Goal: Transaction & Acquisition: Book appointment/travel/reservation

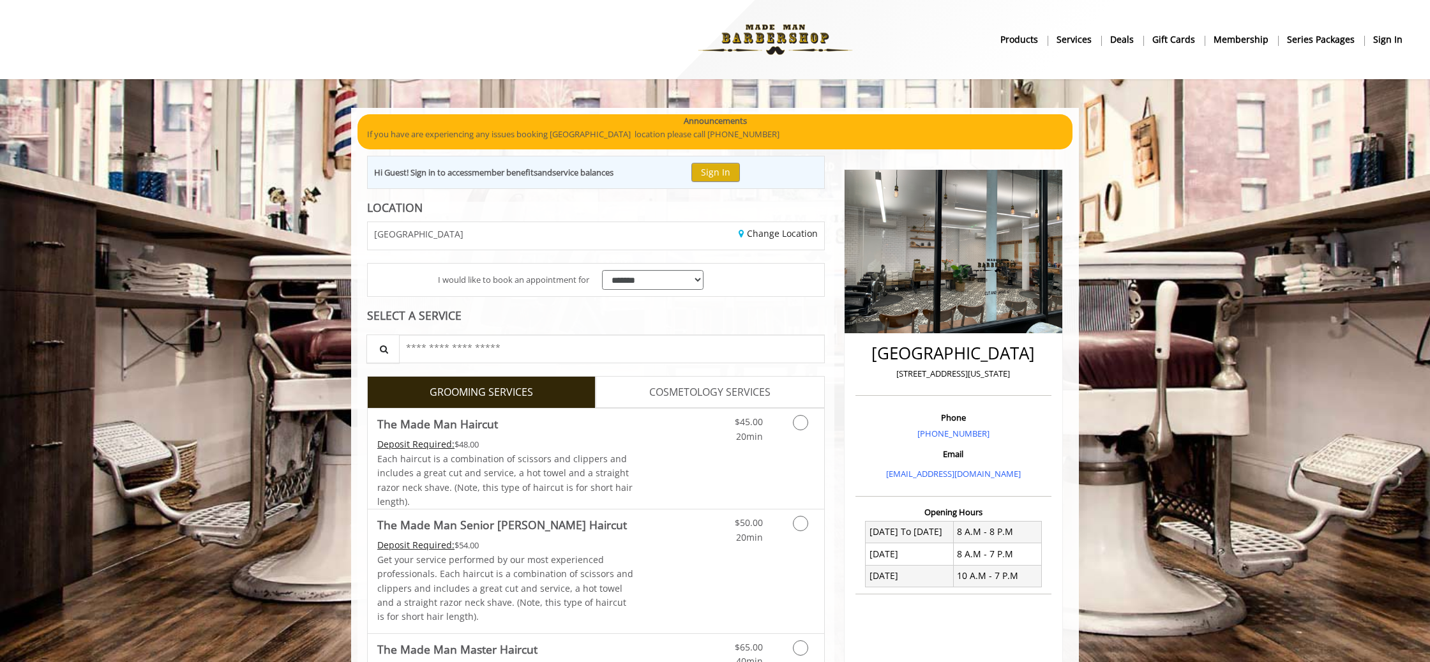
click at [1401, 45] on b "sign in" at bounding box center [1387, 40] width 29 height 14
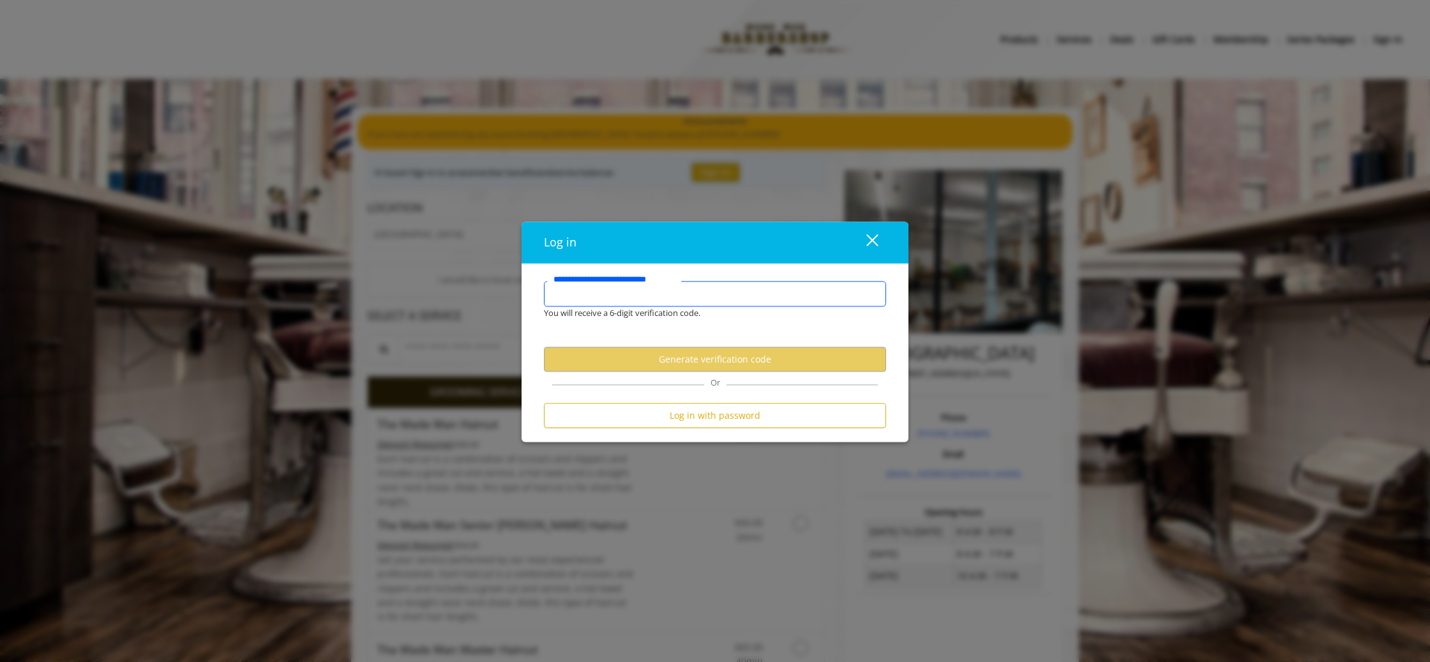
click at [653, 301] on input "**********" at bounding box center [715, 295] width 342 height 26
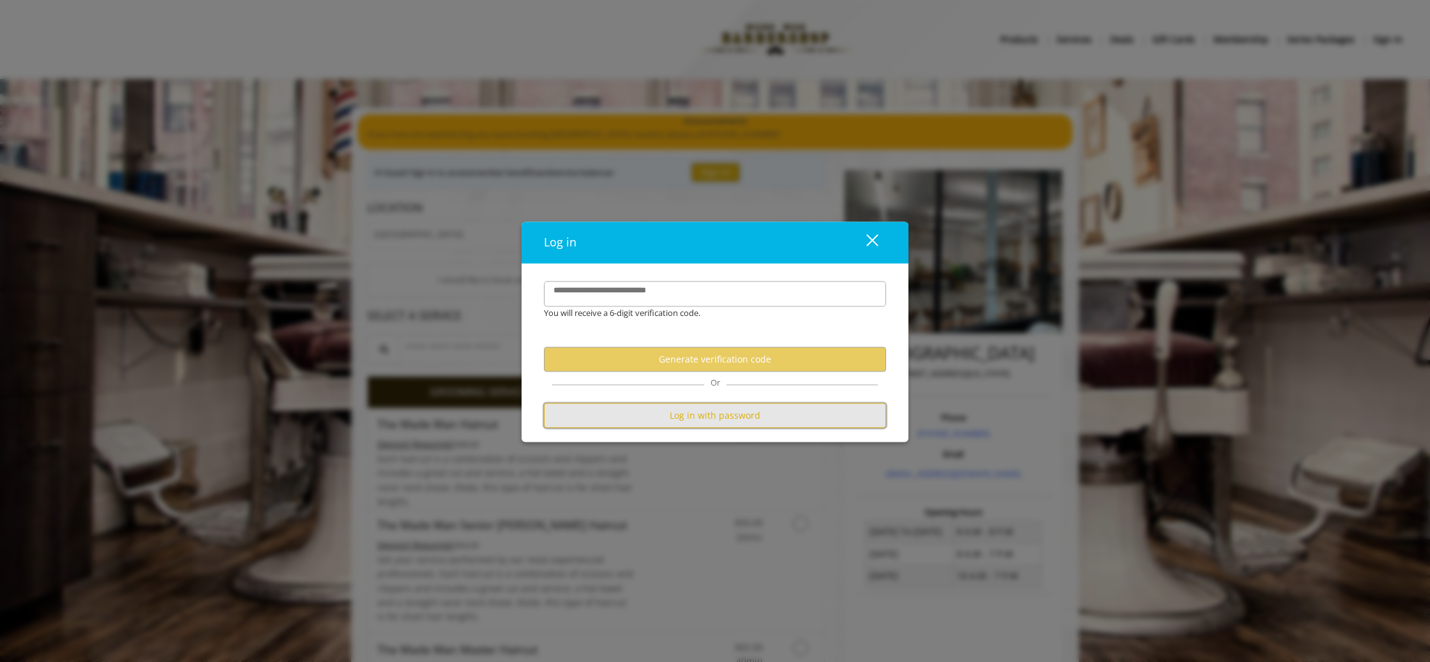
click at [736, 414] on button "Log in with password" at bounding box center [715, 416] width 342 height 25
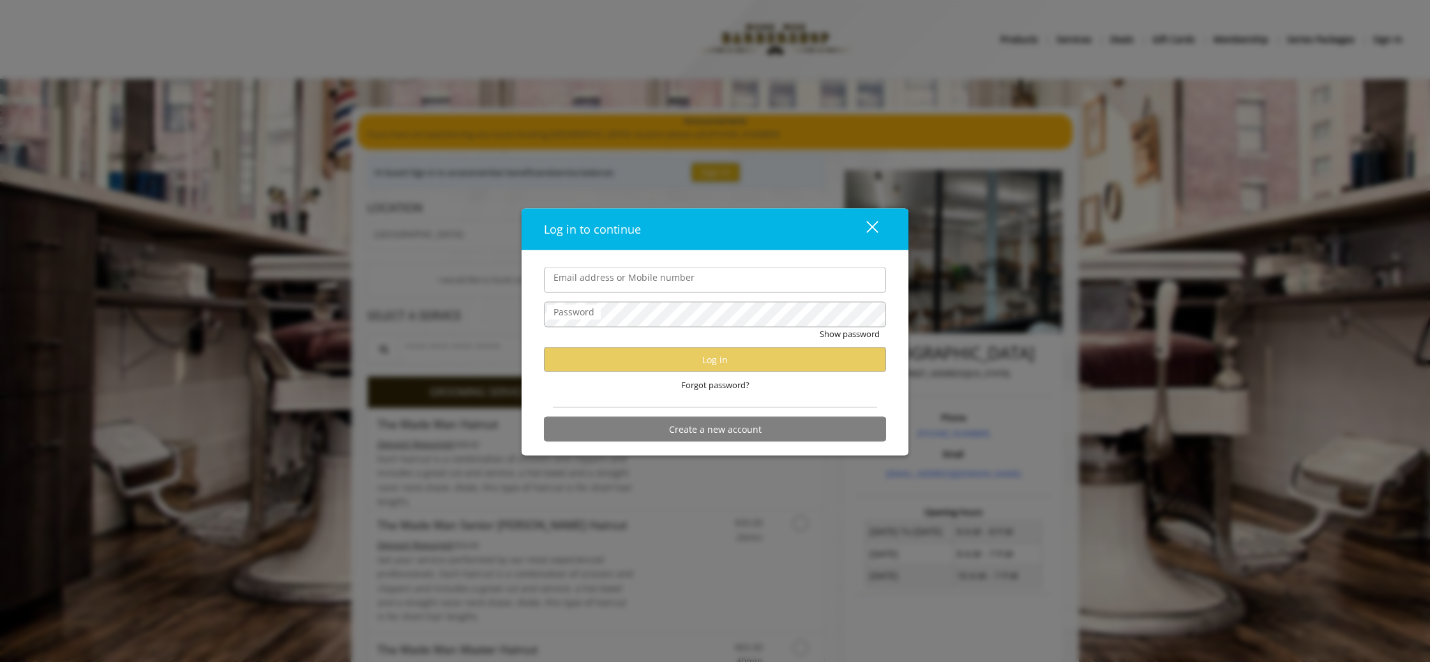
type input "**********"
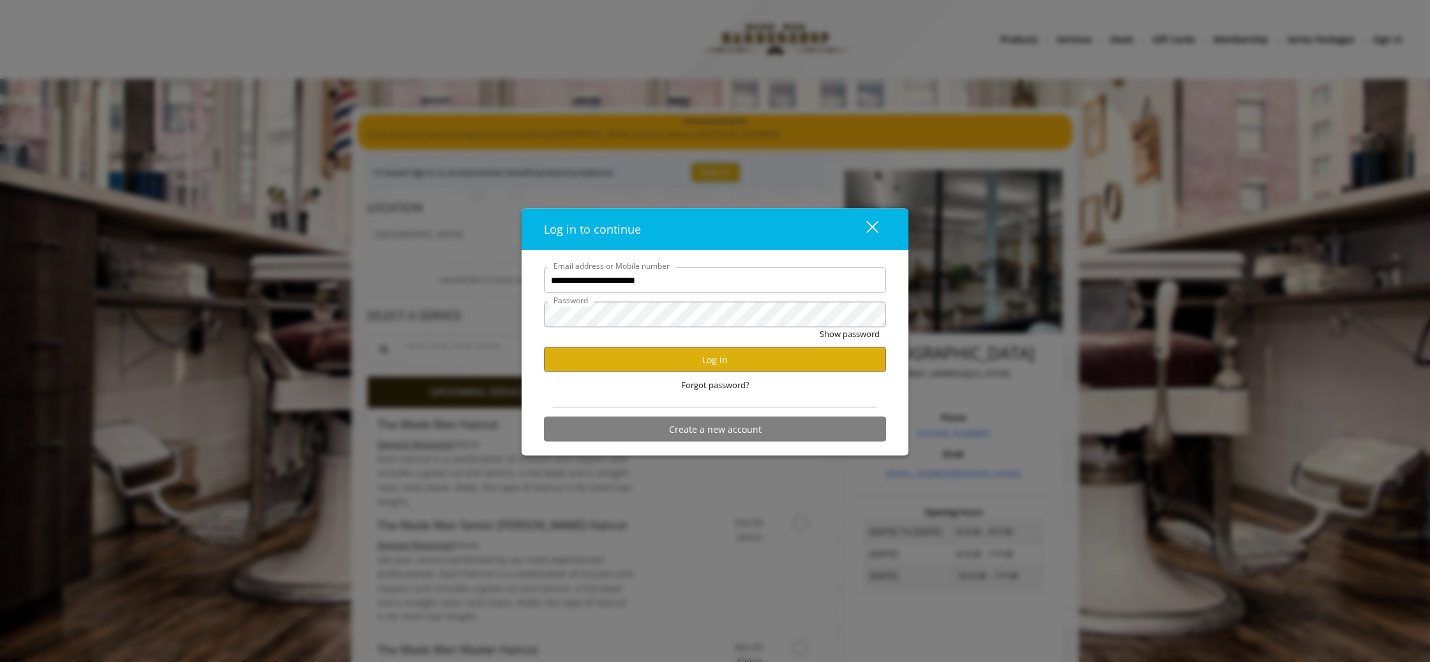
click at [630, 276] on input "**********" at bounding box center [715, 281] width 342 height 26
click at [560, 359] on button "Log in" at bounding box center [715, 359] width 342 height 25
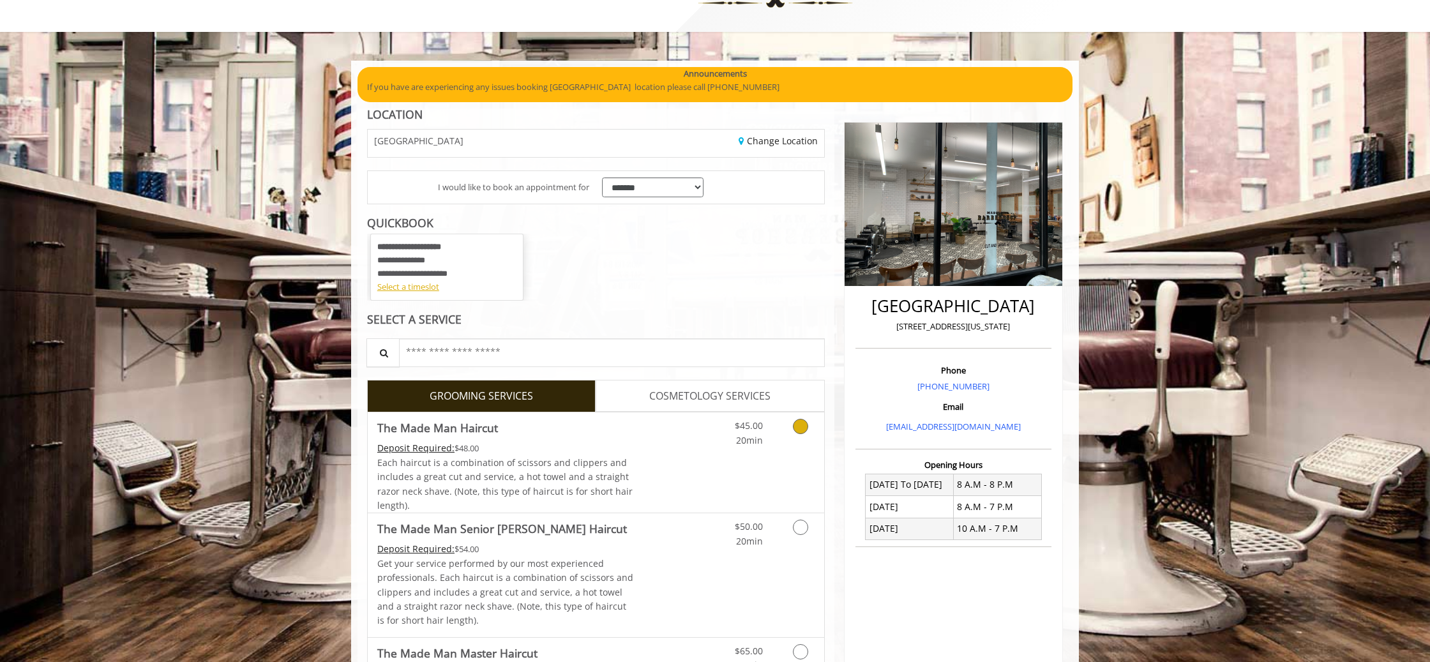
scroll to position [48, 0]
click at [792, 431] on link "Grooming services" at bounding box center [798, 429] width 33 height 35
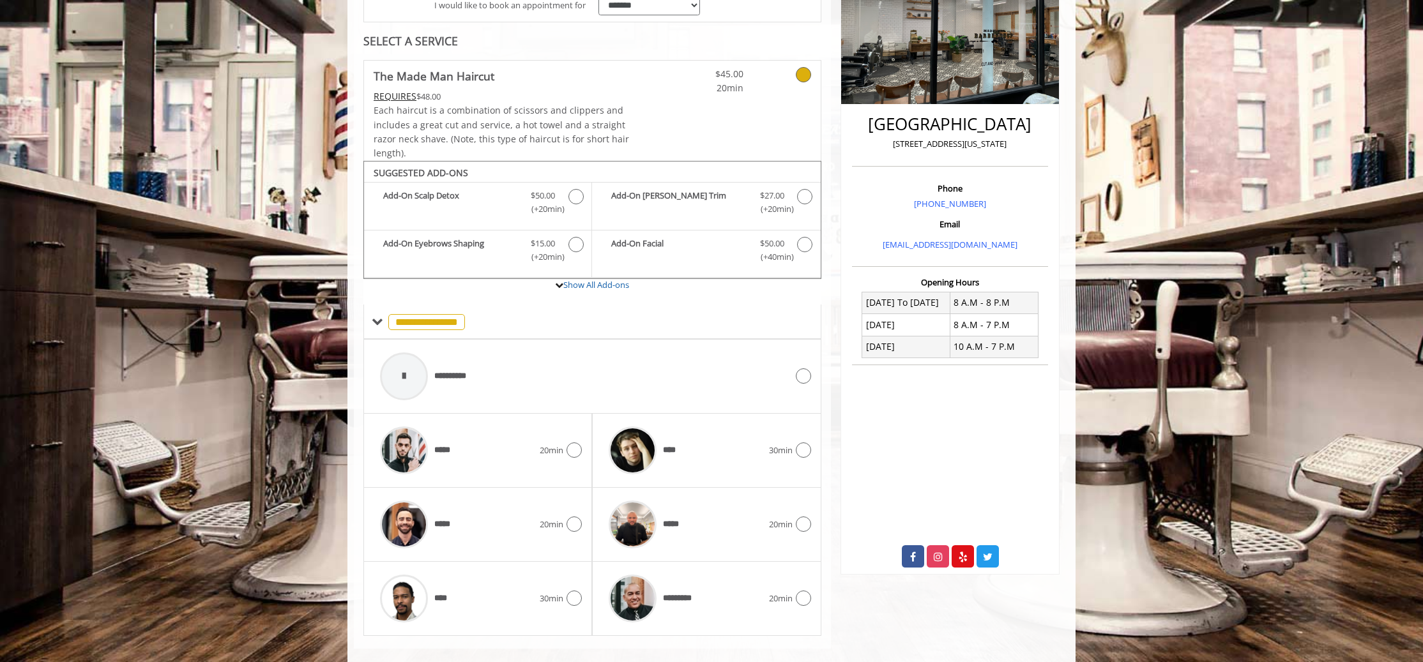
scroll to position [247, 0]
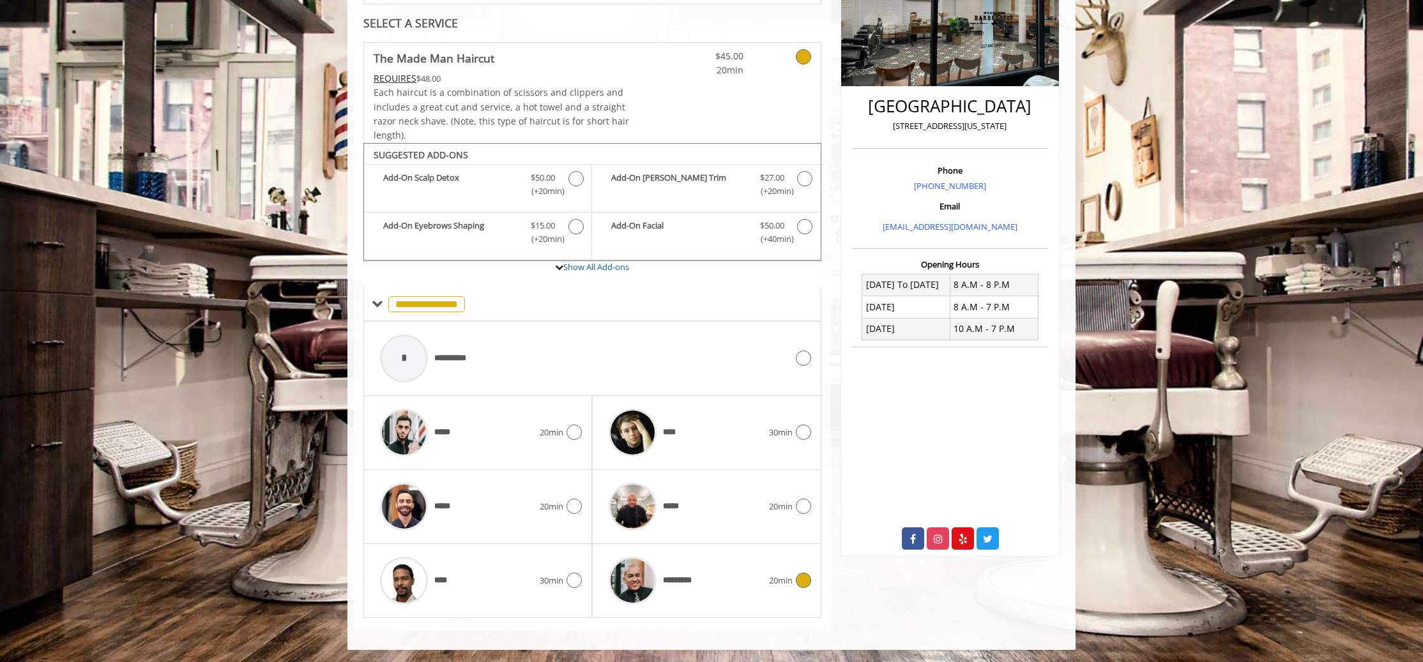
click at [790, 577] on span "20min" at bounding box center [781, 580] width 24 height 13
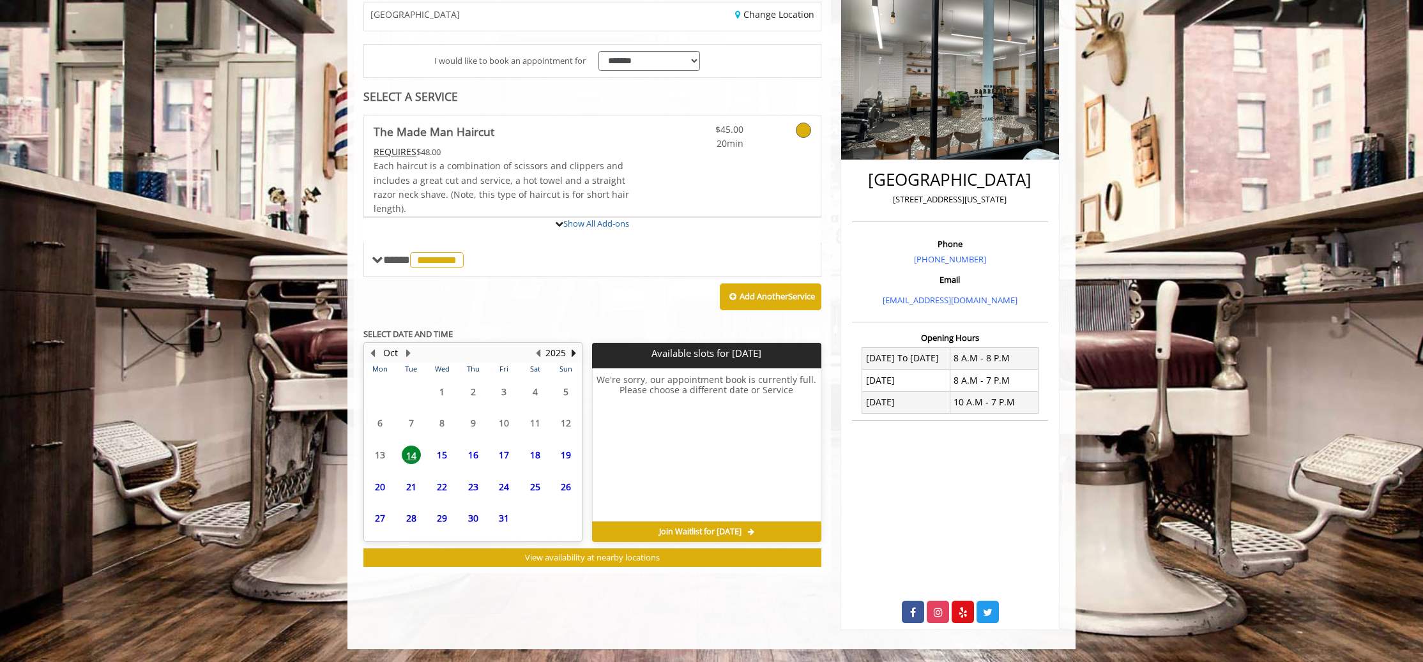
scroll to position [234, 0]
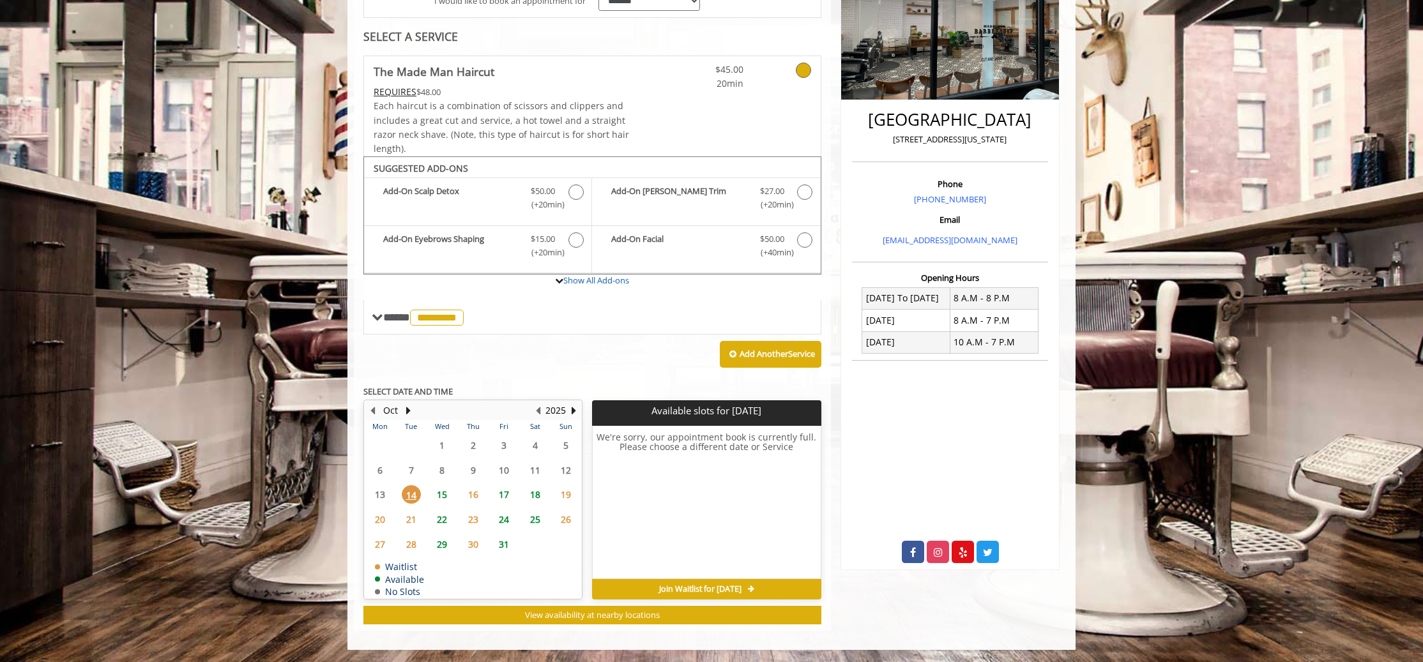
click at [503, 497] on span "17" at bounding box center [503, 494] width 19 height 19
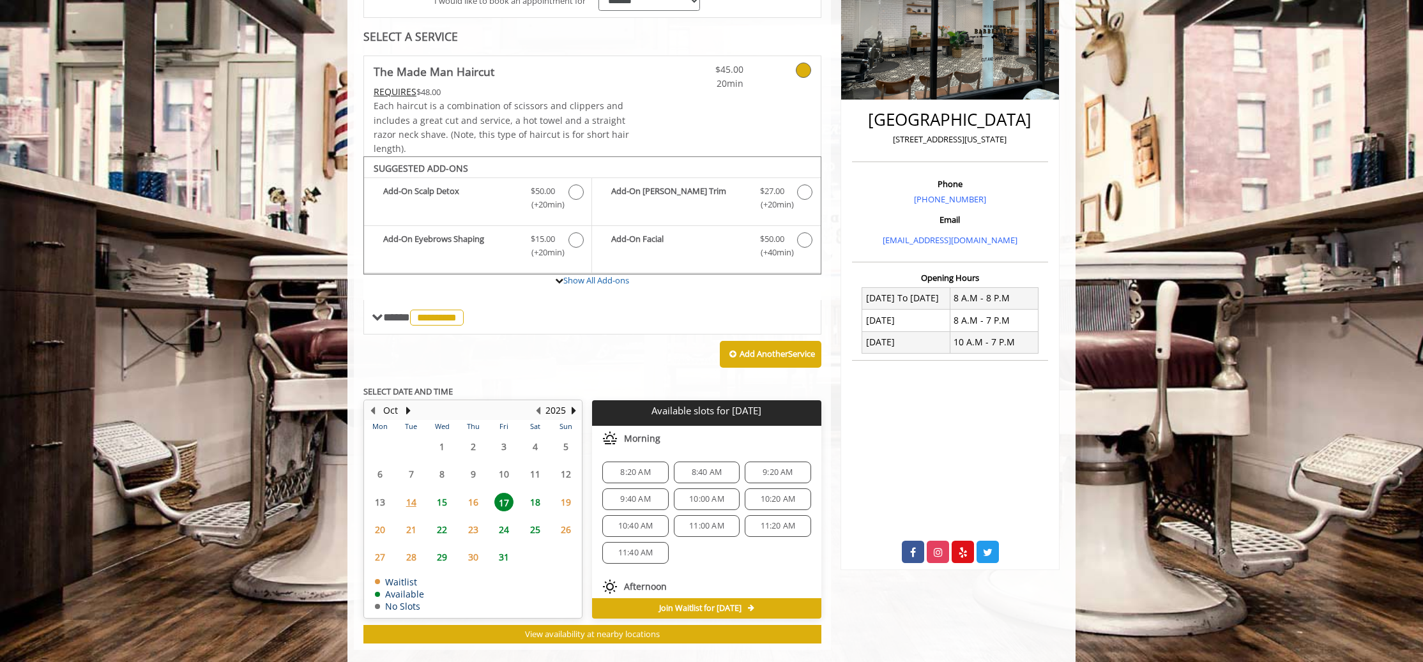
scroll to position [253, 0]
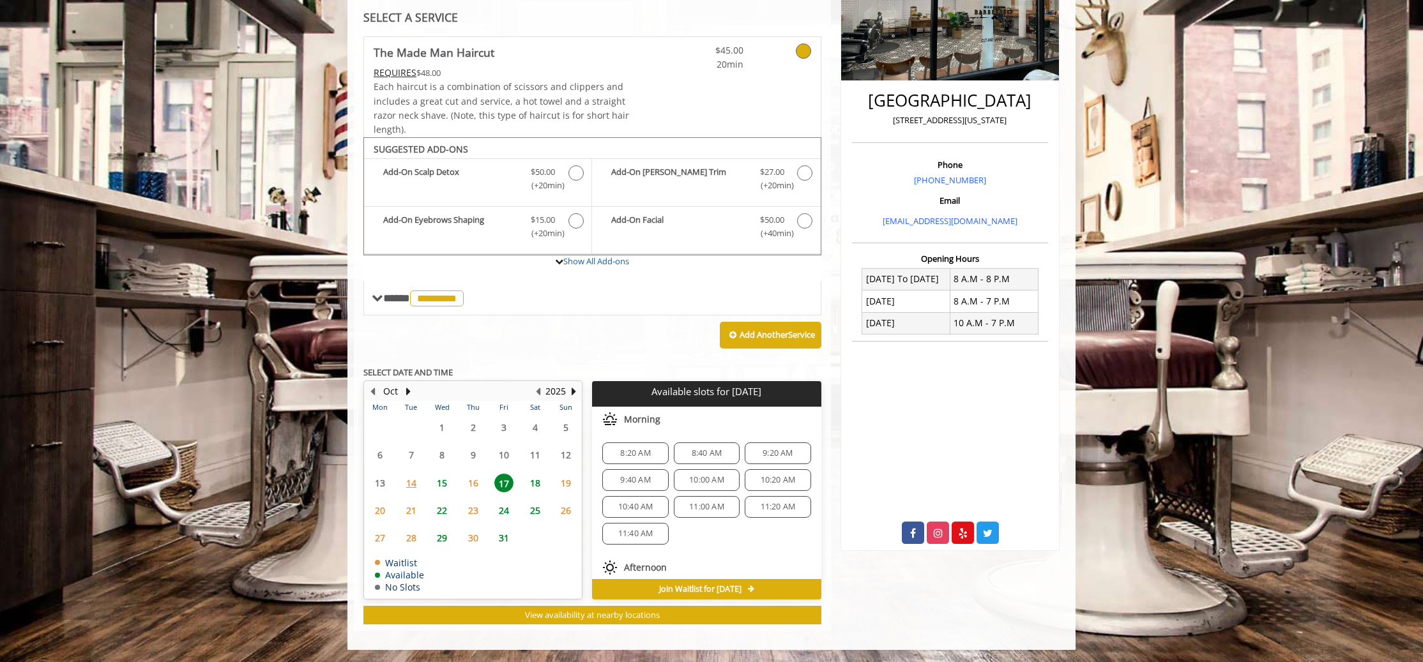
click at [444, 486] on span "15" at bounding box center [441, 483] width 19 height 19
click at [505, 485] on span "17" at bounding box center [503, 483] width 19 height 19
click at [635, 455] on span "8:20 AM" at bounding box center [635, 453] width 30 height 10
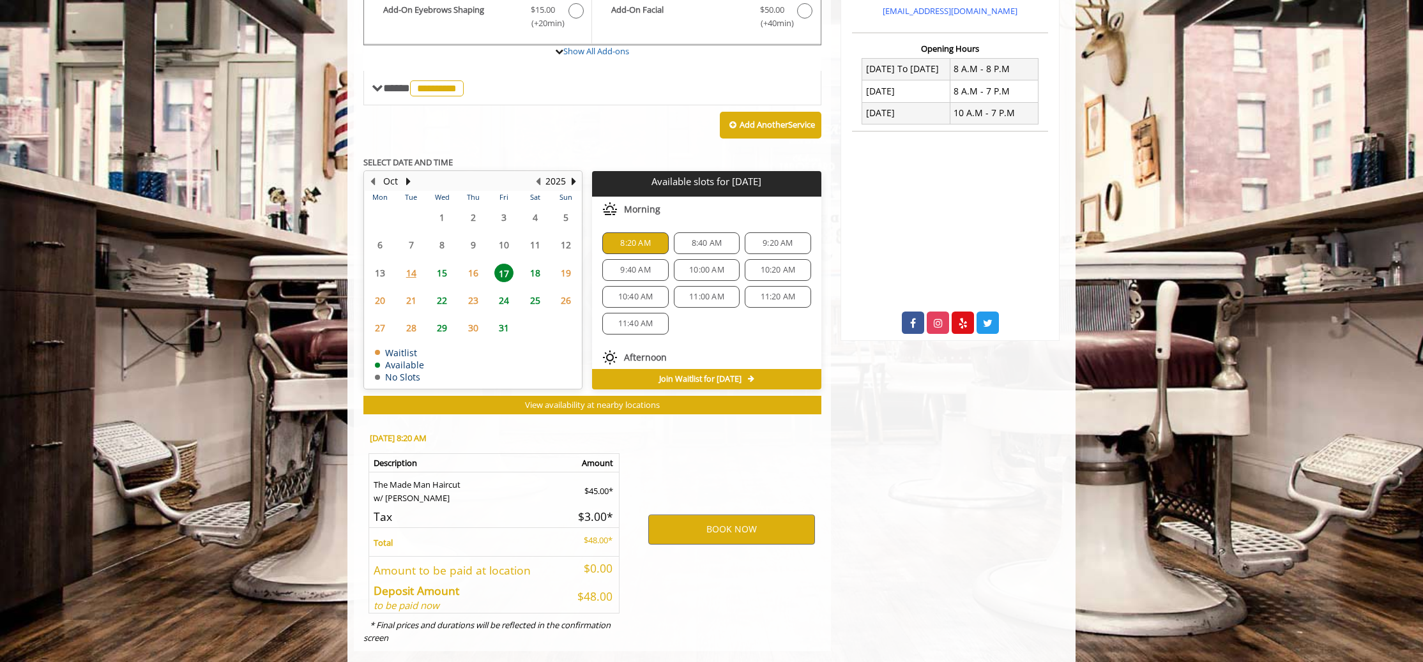
scroll to position [483, 0]
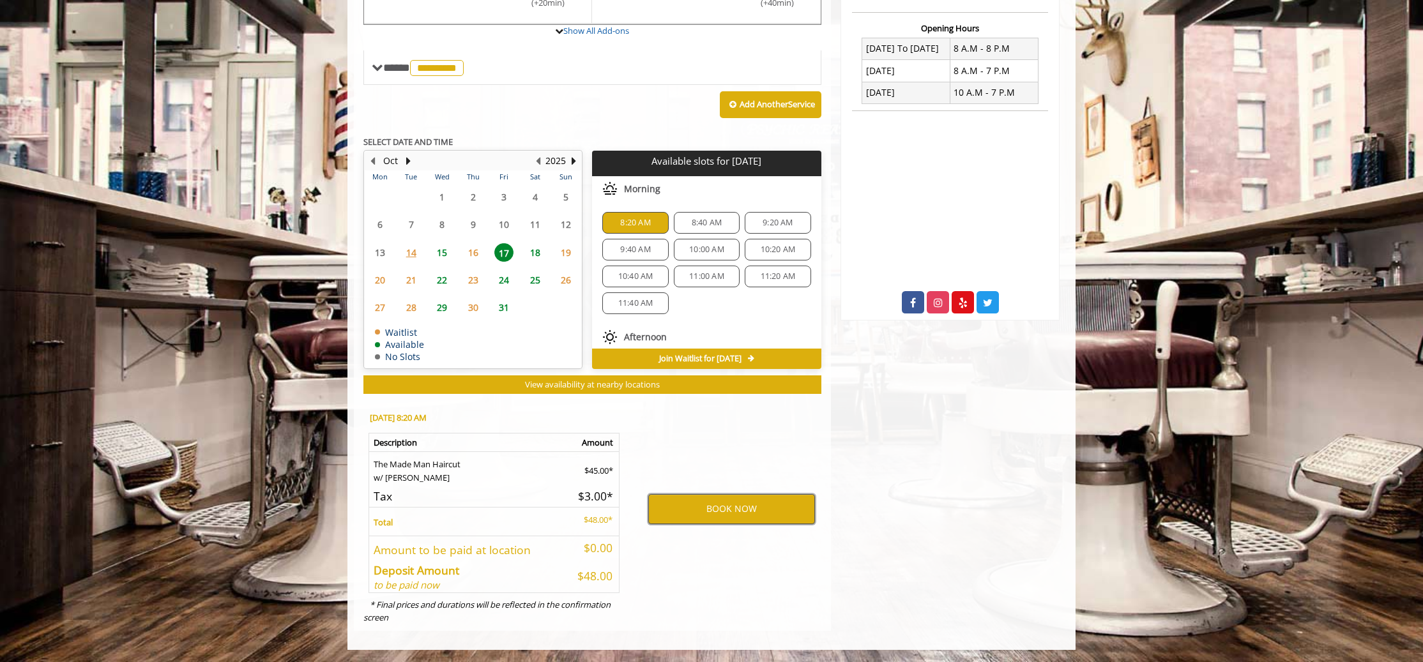
click at [692, 511] on button "BOOK NOW" at bounding box center [731, 508] width 167 height 29
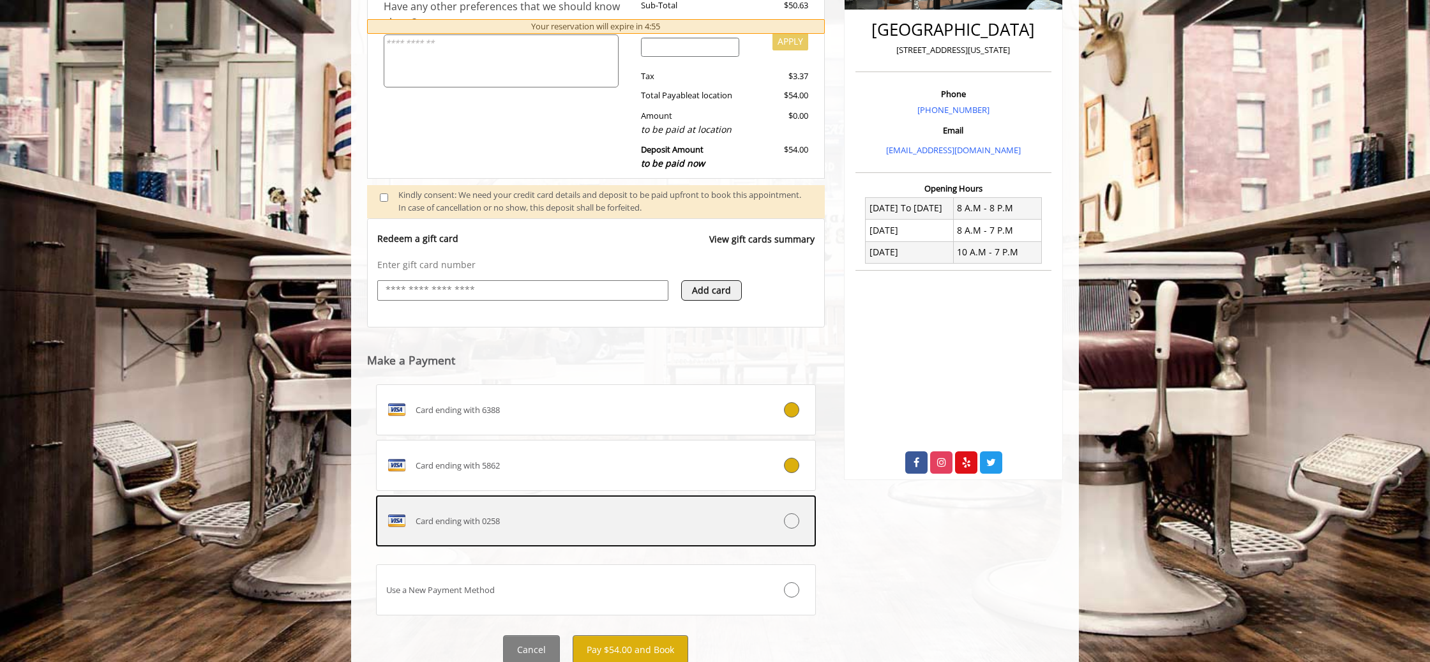
scroll to position [370, 0]
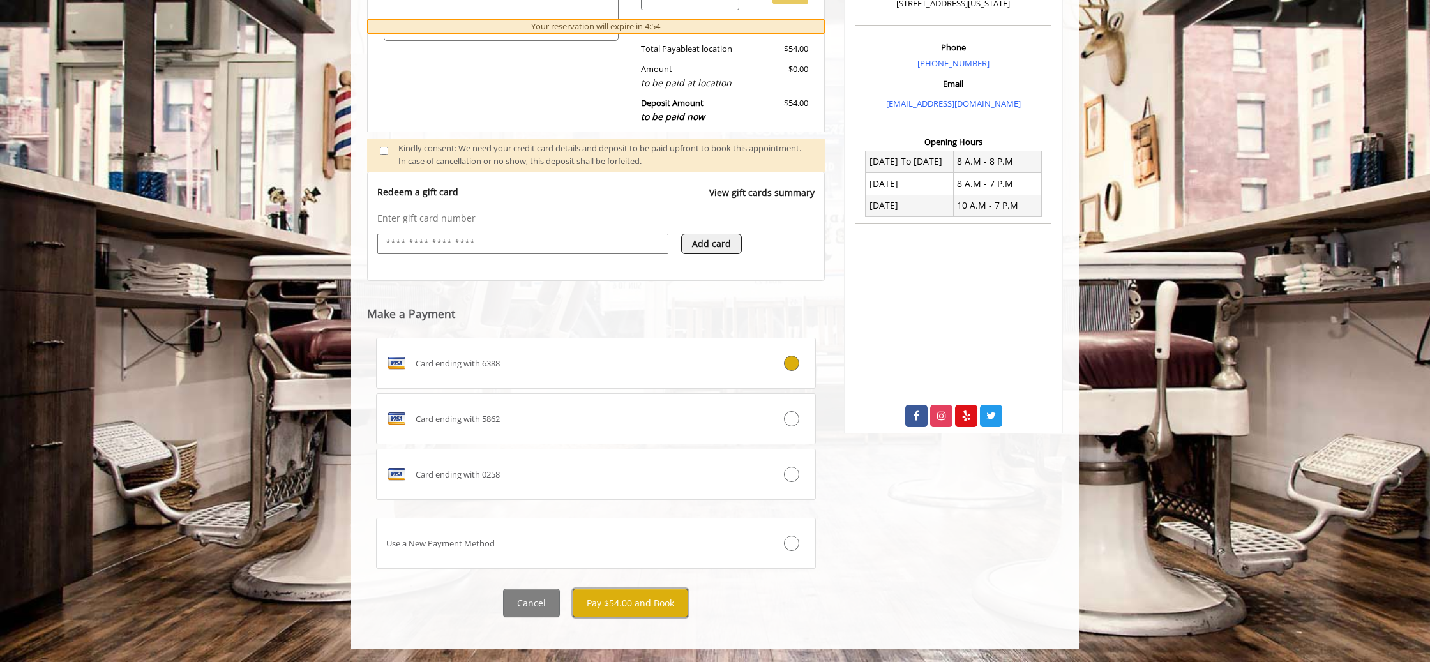
click at [639, 609] on button "Pay $54.00 and Book" at bounding box center [631, 603] width 116 height 29
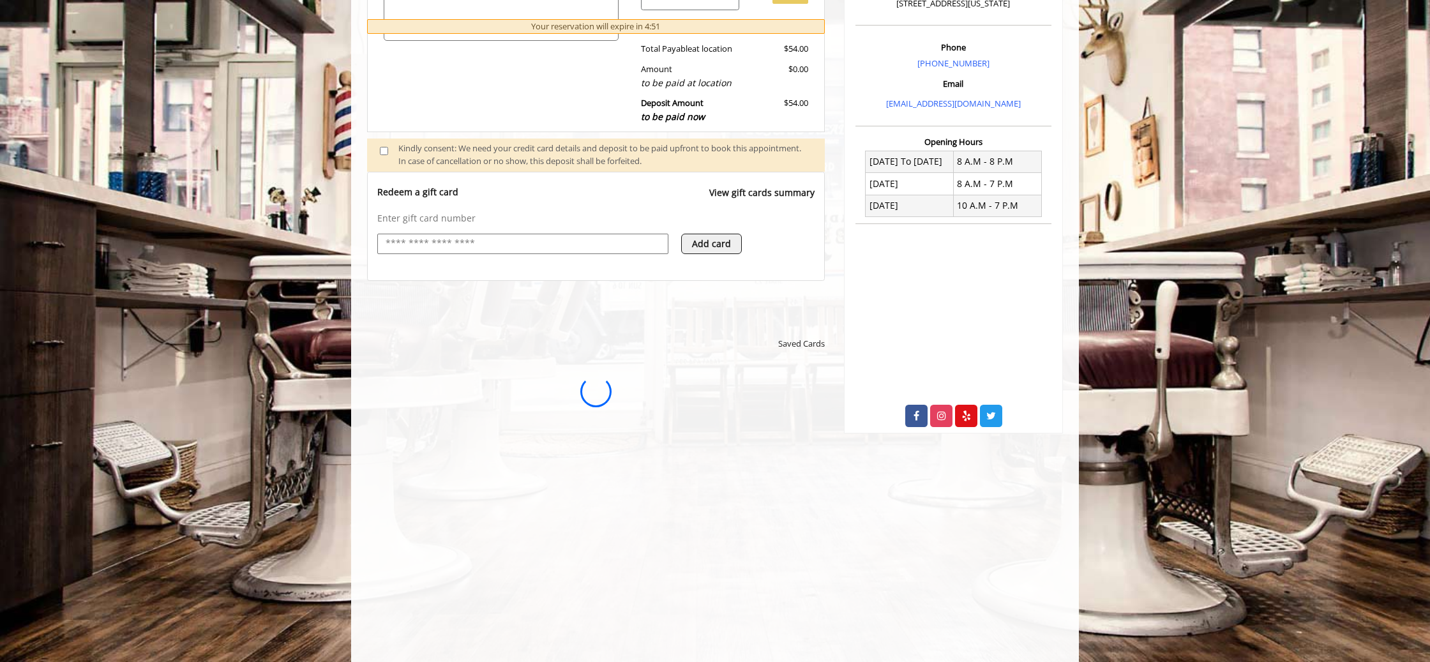
scroll to position [0, 0]
